Goal: Task Accomplishment & Management: Complete application form

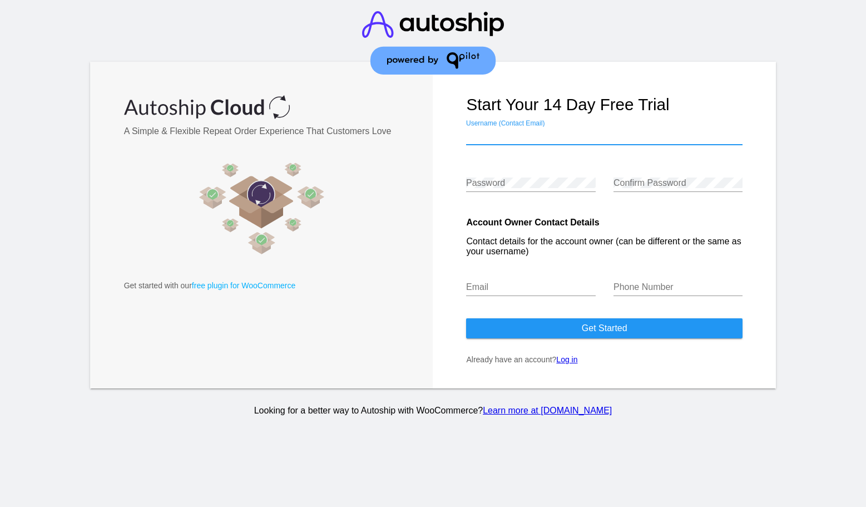
click at [546, 138] on input "Username (Contact Email)" at bounding box center [604, 136] width 276 height 10
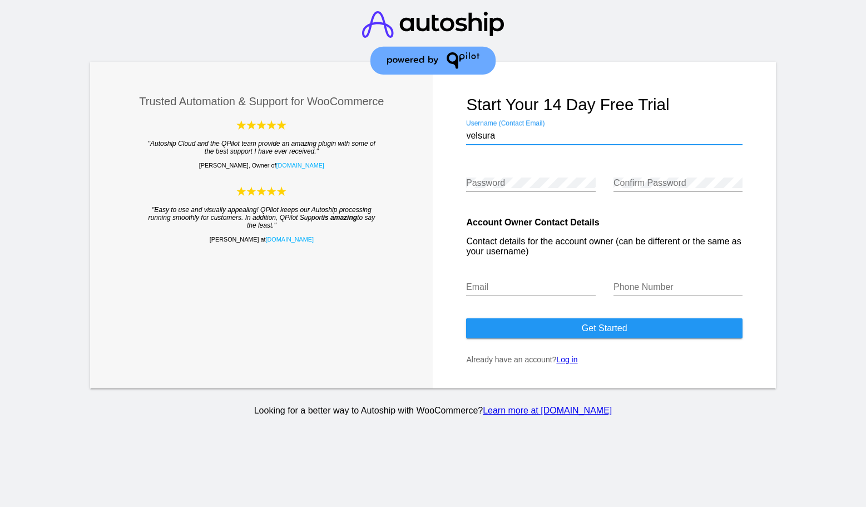
type input "velsura"
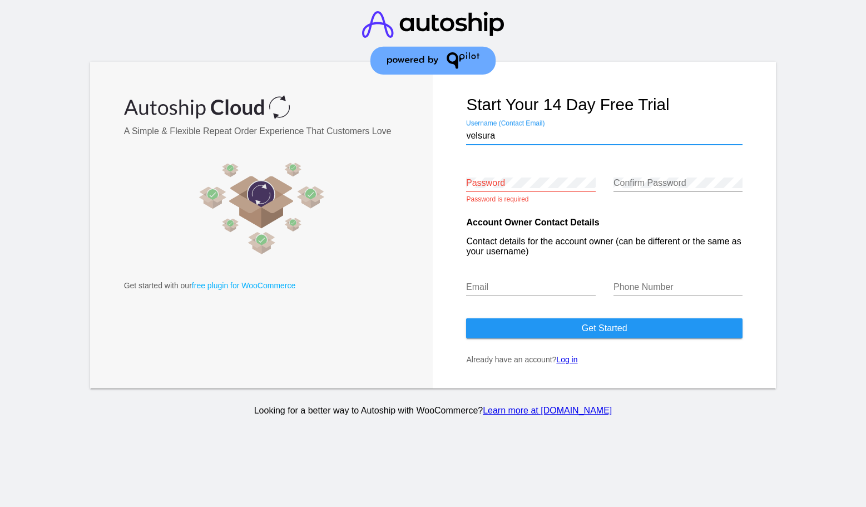
drag, startPoint x: 507, startPoint y: 136, endPoint x: 440, endPoint y: 136, distance: 67.3
click at [466, 136] on input "velsura" at bounding box center [604, 136] width 276 height 10
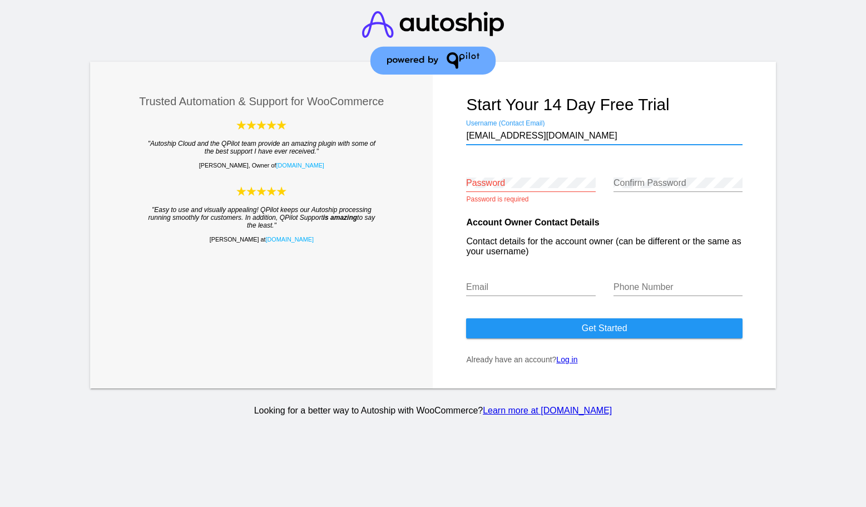
type input "[EMAIL_ADDRESS][DOMAIN_NAME]"
click at [498, 190] on div "Password" at bounding box center [530, 179] width 129 height 25
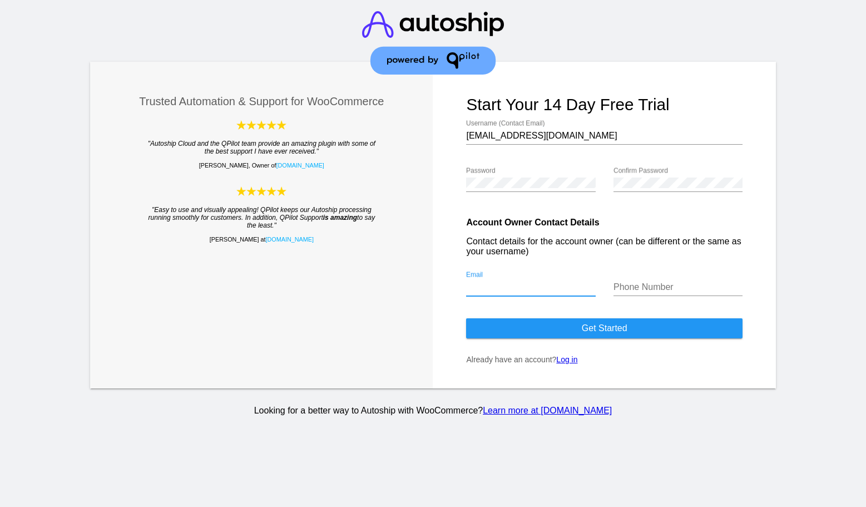
click at [511, 292] on input "Email" at bounding box center [530, 287] width 129 height 10
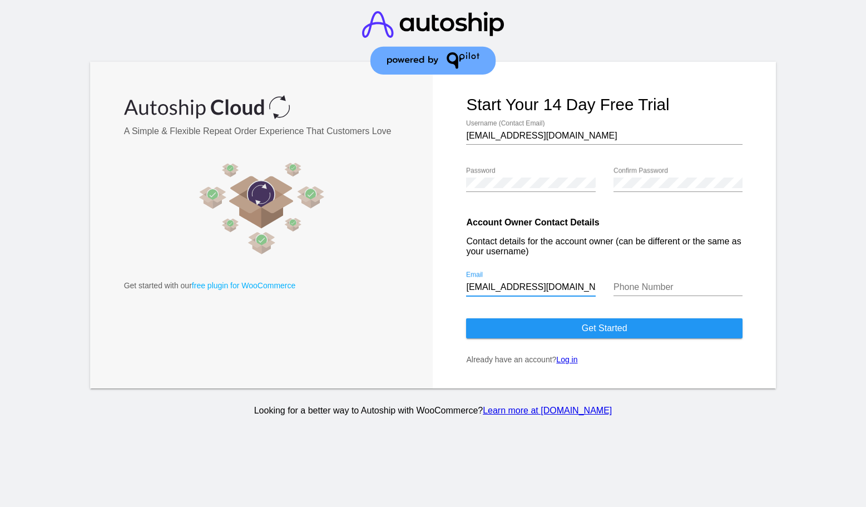
type input "[EMAIL_ADDRESS][DOMAIN_NAME]"
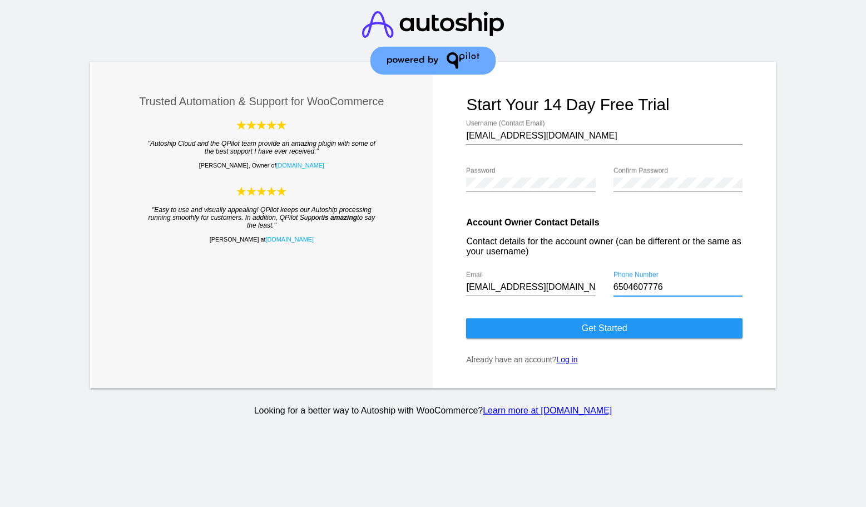
type input "6504607776"
click at [582, 330] on span "Get started" at bounding box center [605, 327] width 46 height 9
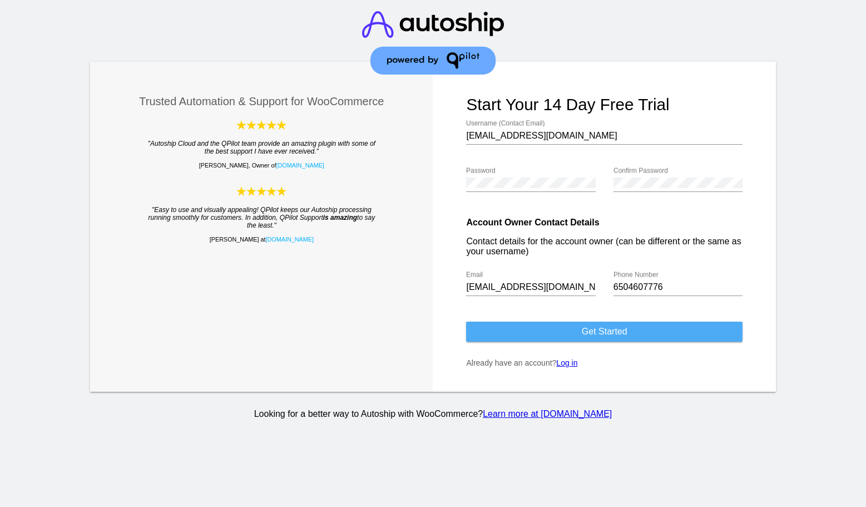
click at [578, 336] on button "Get started" at bounding box center [604, 331] width 276 height 20
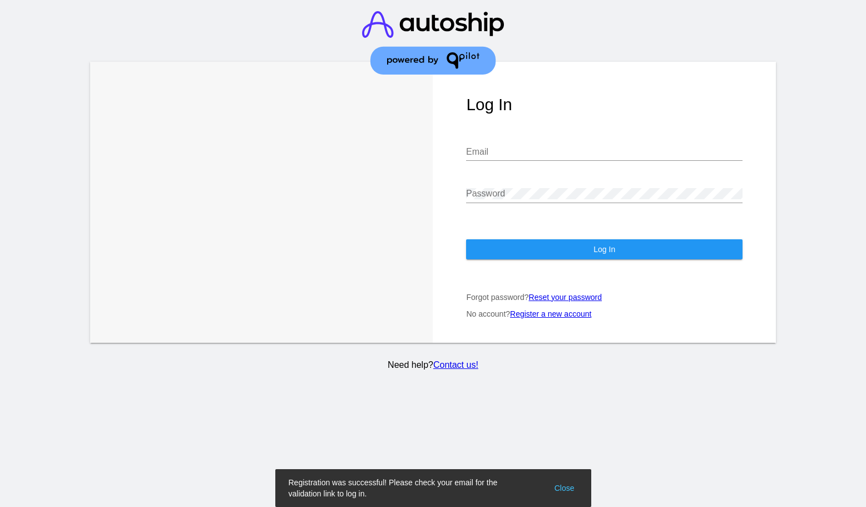
type input "[EMAIL_ADDRESS][DOMAIN_NAME]"
click at [619, 240] on button "Log In" at bounding box center [604, 249] width 276 height 20
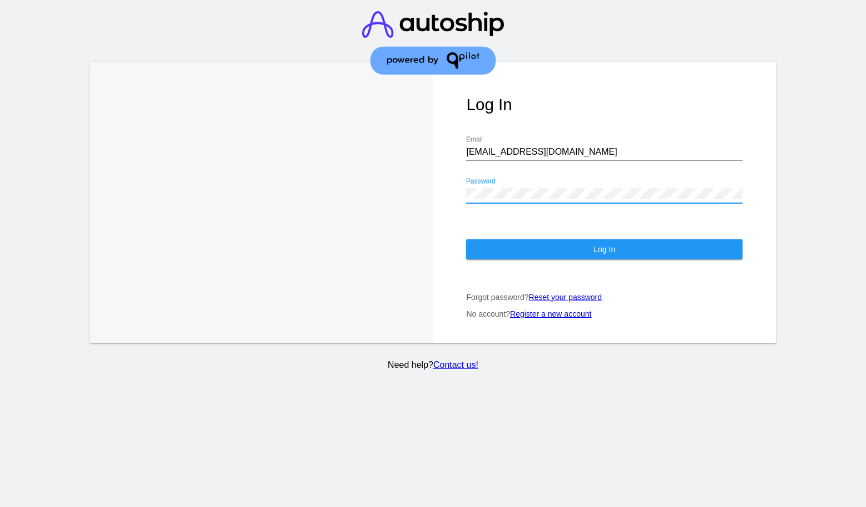
click at [619, 243] on button "Log In" at bounding box center [604, 249] width 276 height 20
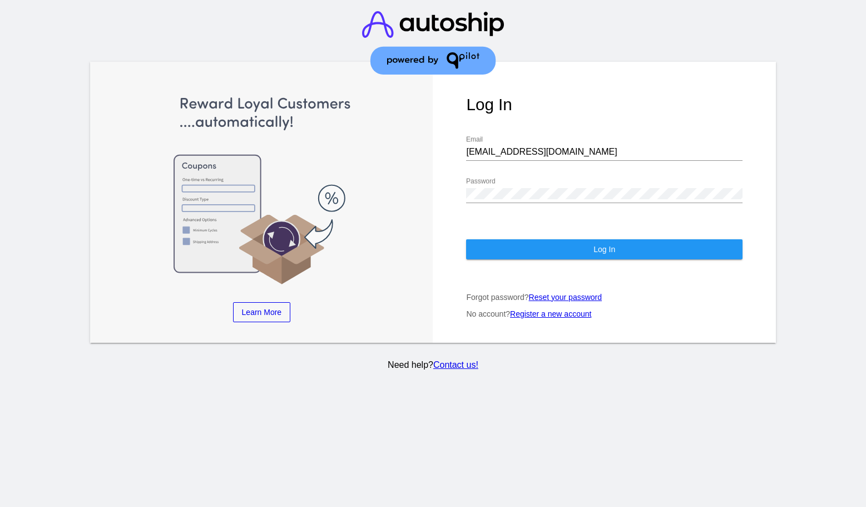
click at [593, 245] on span "Log In" at bounding box center [604, 249] width 22 height 9
click at [614, 245] on span "Log In" at bounding box center [604, 249] width 22 height 9
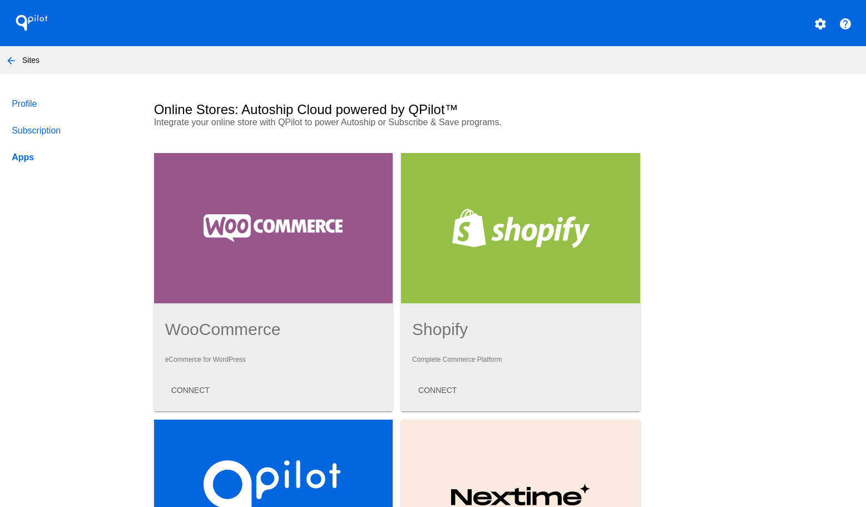
click at [199, 394] on span "CONNECT" at bounding box center [190, 389] width 38 height 9
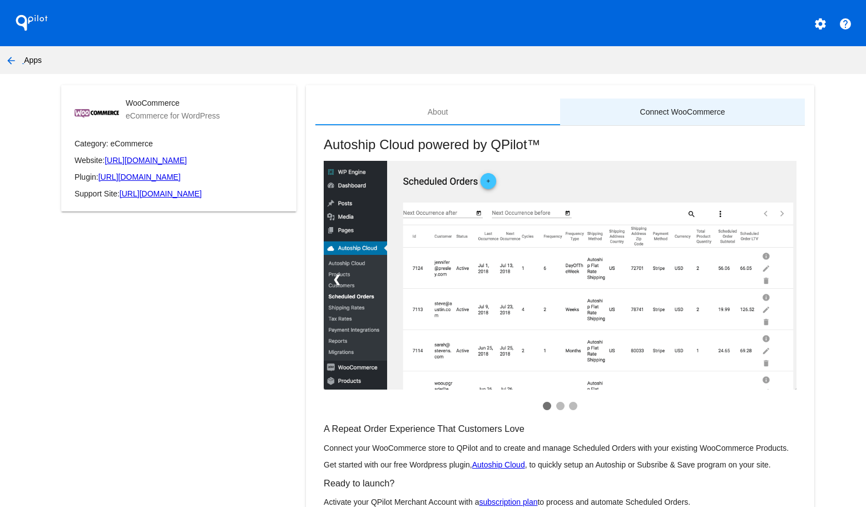
click at [686, 112] on div "Connect WooCommerce" at bounding box center [682, 111] width 85 height 9
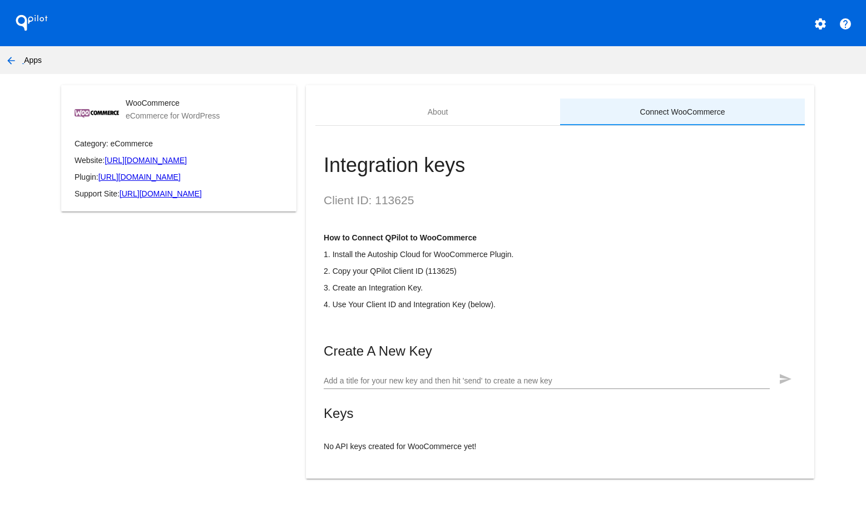
scroll to position [15, 0]
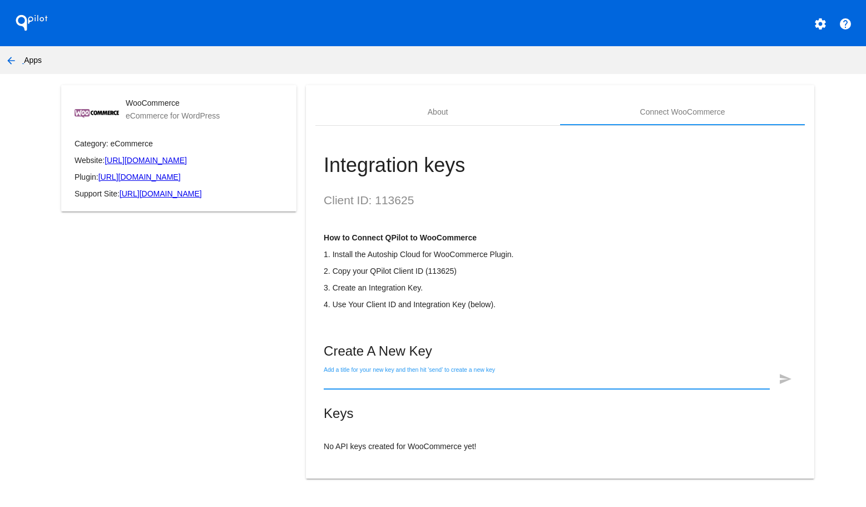
click at [439, 385] on input "Add a title for your new key and then hit 'send' to create a new key" at bounding box center [547, 381] width 446 height 9
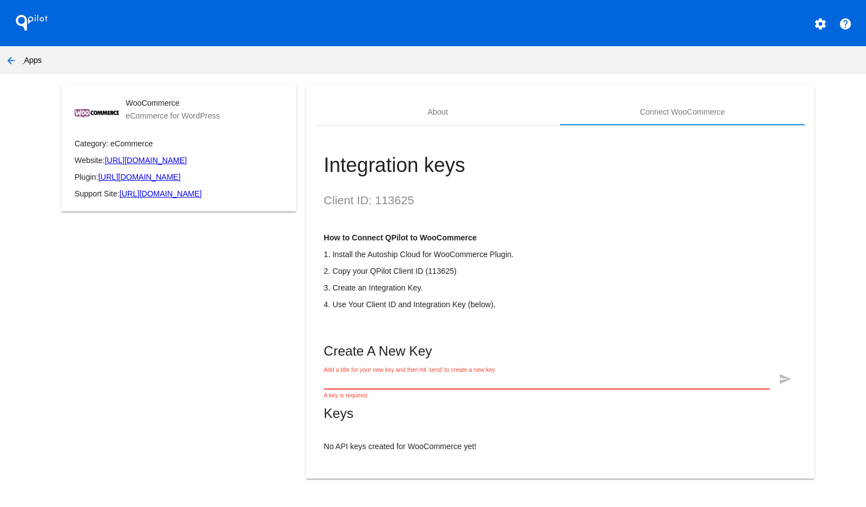
click at [814, 17] on mat-icon "settings" at bounding box center [820, 23] width 13 height 13
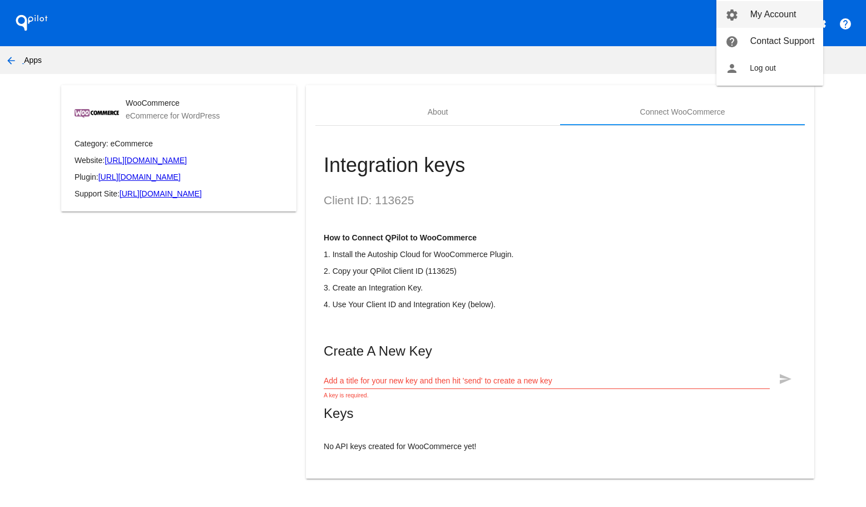
click at [780, 18] on span "My Account" at bounding box center [773, 13] width 46 height 9
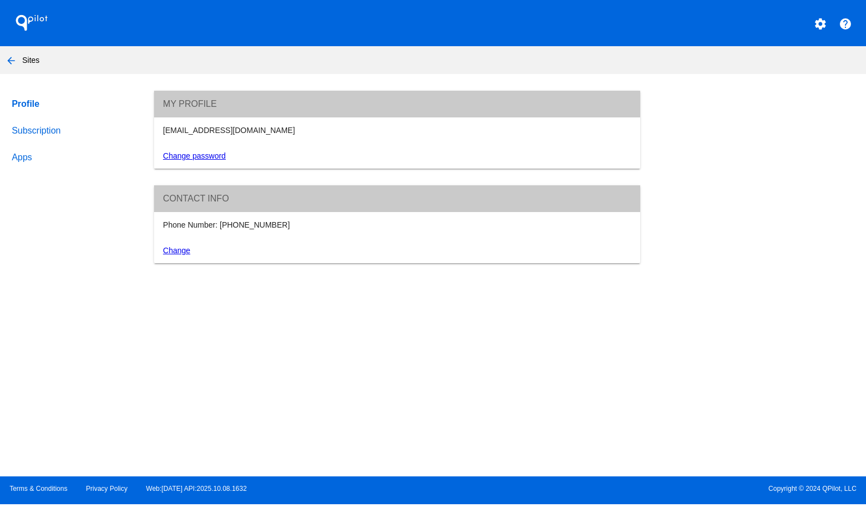
click at [35, 123] on link "Subscription" at bounding box center [71, 130] width 125 height 27
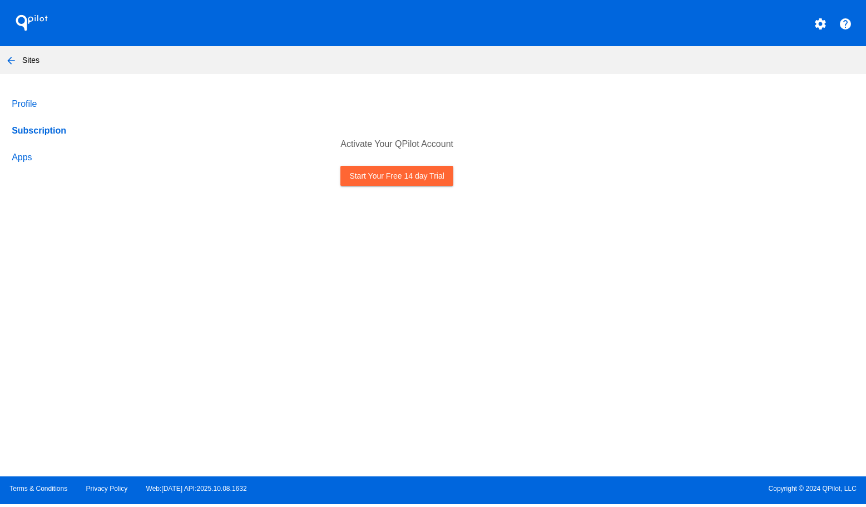
click at [30, 157] on link "Apps" at bounding box center [71, 157] width 125 height 27
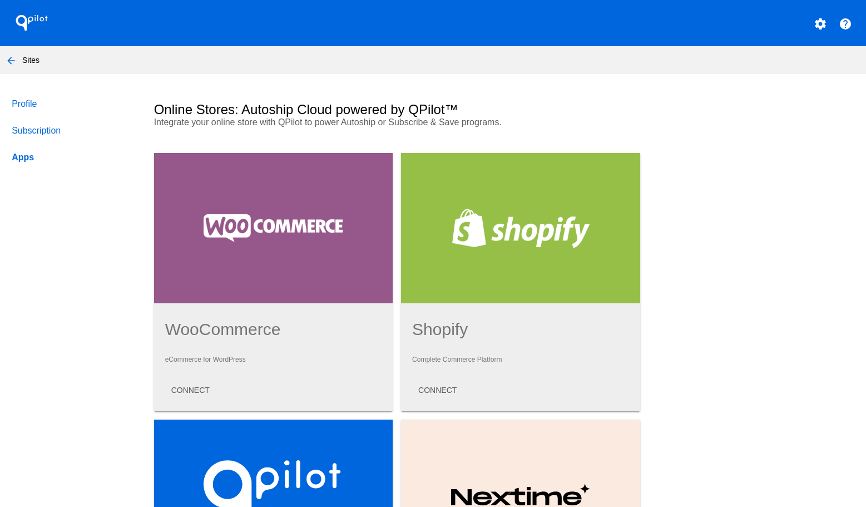
click at [28, 106] on link "Profile" at bounding box center [71, 104] width 125 height 27
